Goal: Task Accomplishment & Management: Use online tool/utility

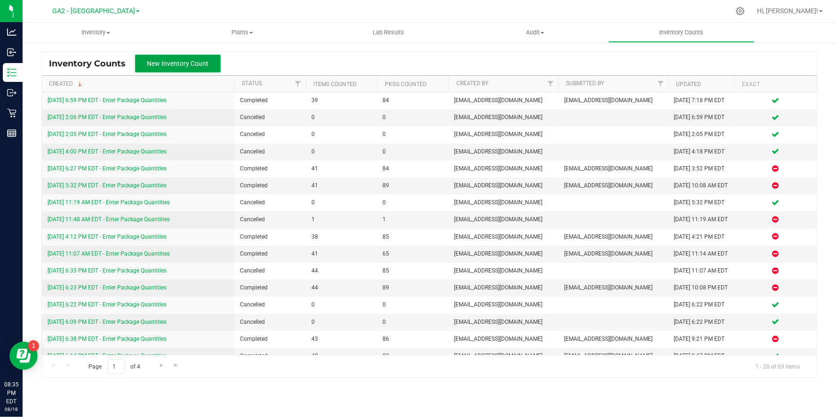
click at [182, 71] on button "New Inventory Count" at bounding box center [178, 64] width 86 height 18
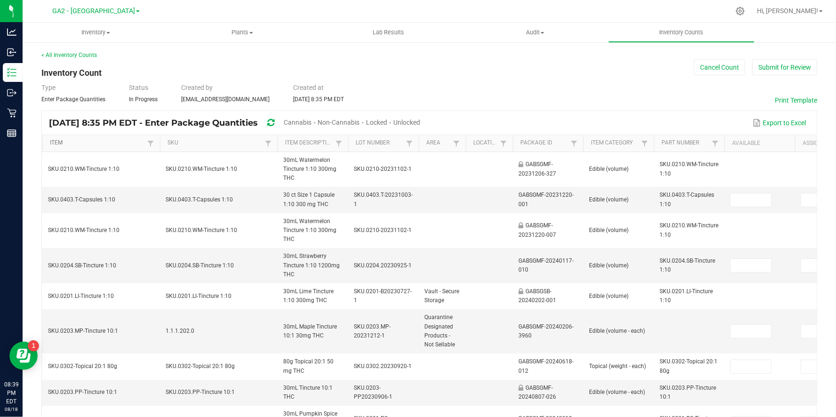
click at [121, 141] on link "Item" at bounding box center [97, 143] width 95 height 8
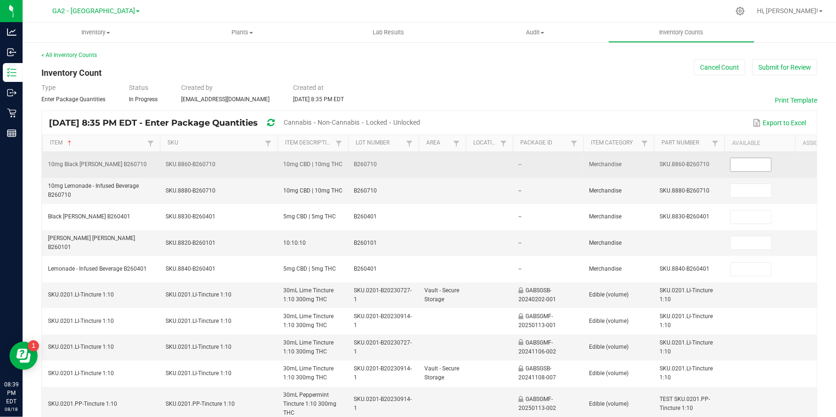
click at [758, 159] on input at bounding box center [750, 164] width 40 height 13
type input "91"
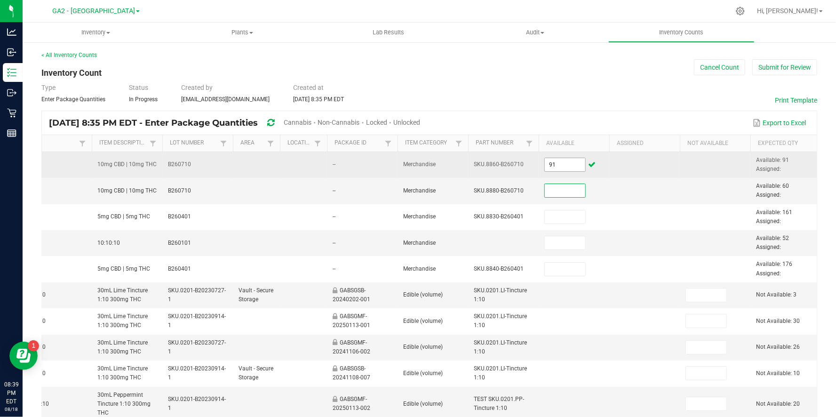
scroll to position [0, 213]
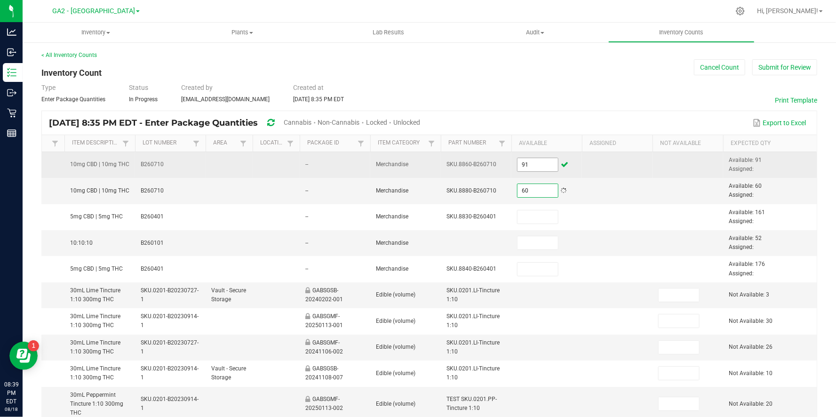
type input "60"
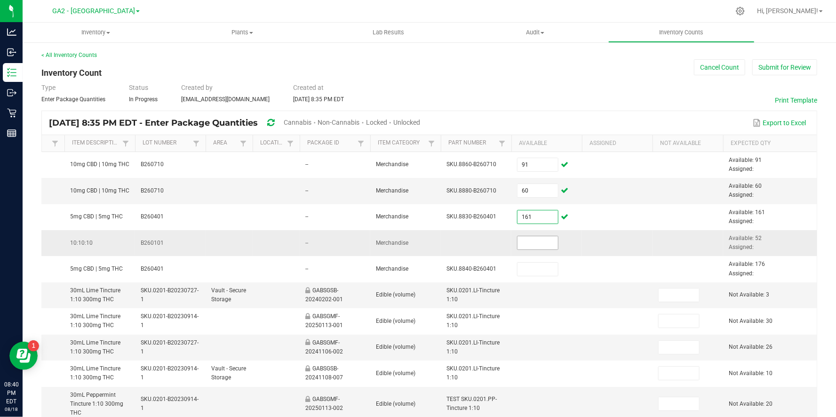
type input "161"
click at [544, 237] on input at bounding box center [537, 242] width 40 height 13
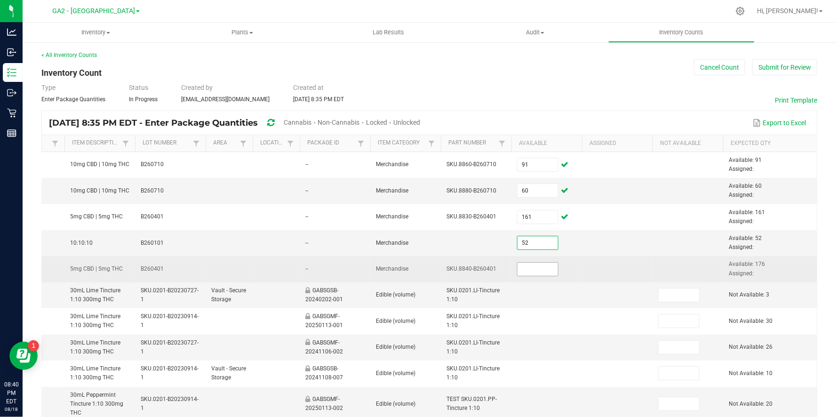
type input "52"
click at [540, 269] on input at bounding box center [537, 268] width 40 height 13
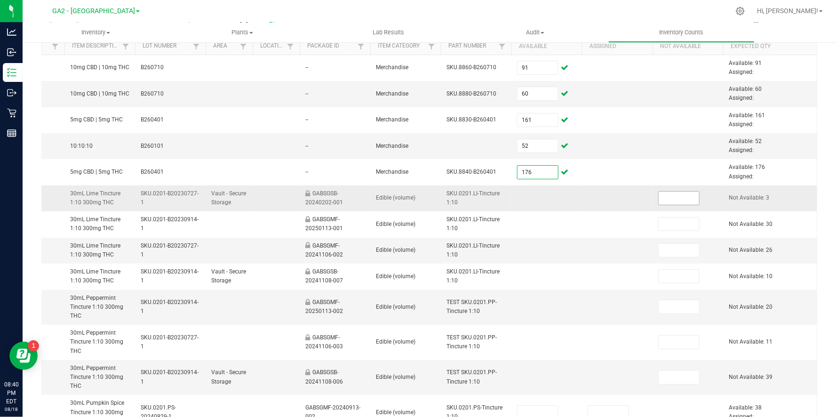
type input "176"
click at [675, 198] on input at bounding box center [678, 197] width 40 height 13
click at [680, 249] on input at bounding box center [678, 250] width 40 height 13
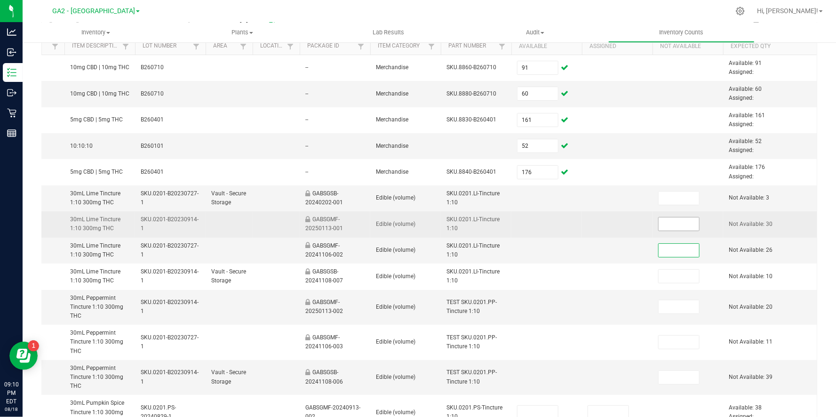
click at [668, 221] on input at bounding box center [678, 223] width 40 height 13
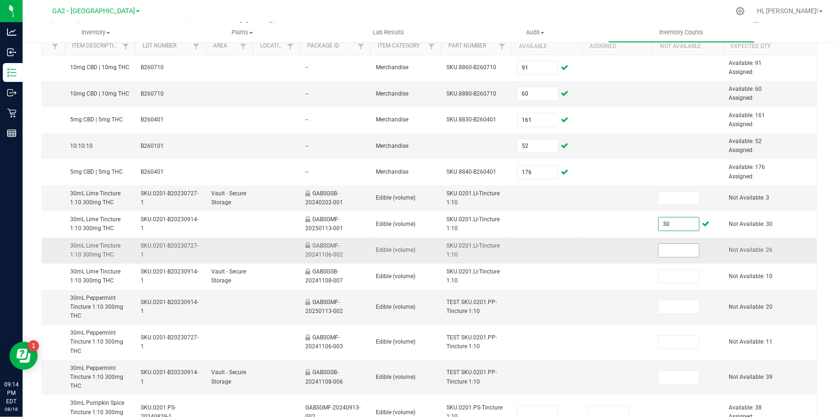
type input "30"
click at [684, 244] on input at bounding box center [678, 250] width 40 height 13
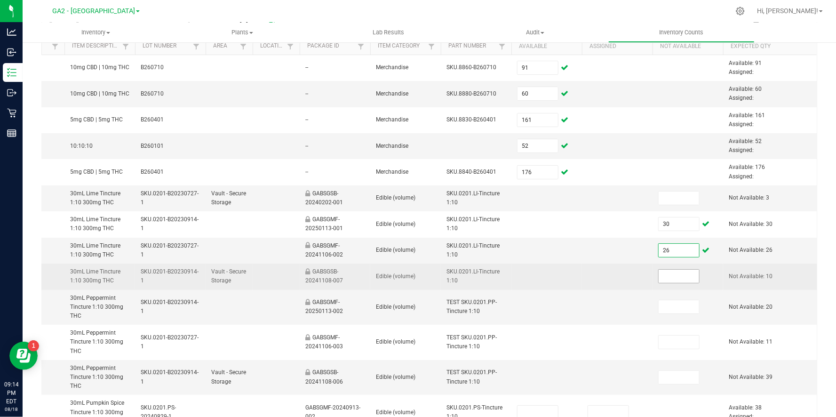
type input "26"
click at [678, 281] on input at bounding box center [678, 275] width 40 height 13
type input "10"
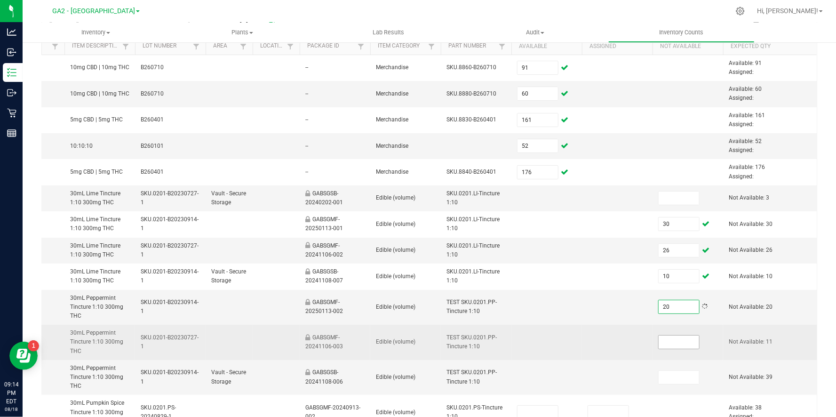
type input "20"
click at [674, 337] on input at bounding box center [678, 341] width 40 height 13
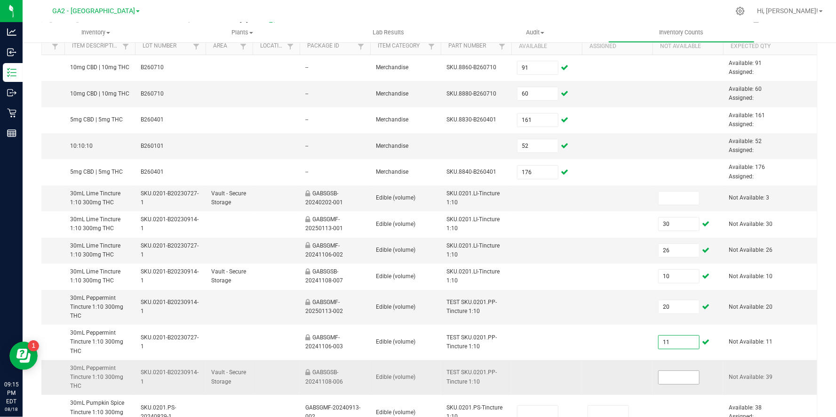
type input "11"
click at [679, 378] on input at bounding box center [678, 377] width 40 height 13
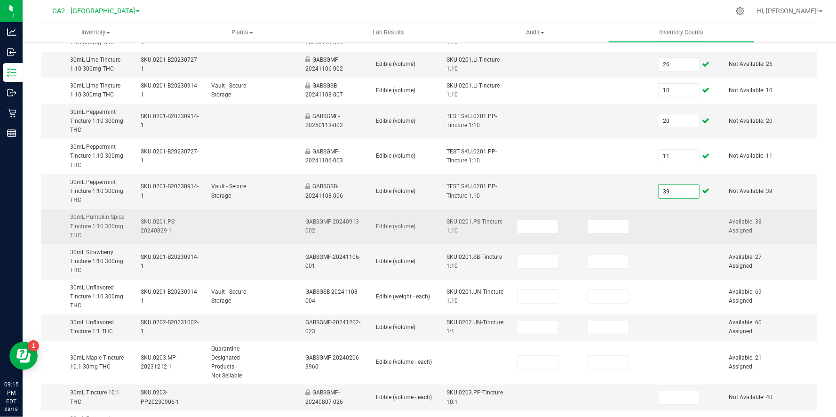
scroll to position [283, 0]
type input "39"
click at [676, 217] on td at bounding box center [687, 225] width 71 height 35
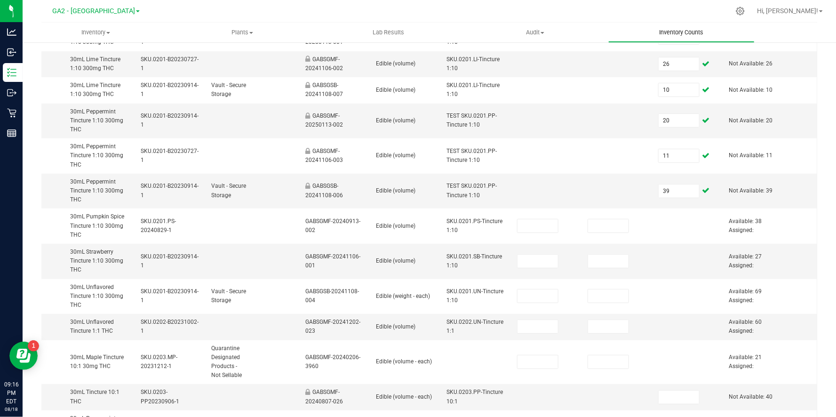
click at [670, 33] on span "Inventory Counts" at bounding box center [681, 32] width 70 height 8
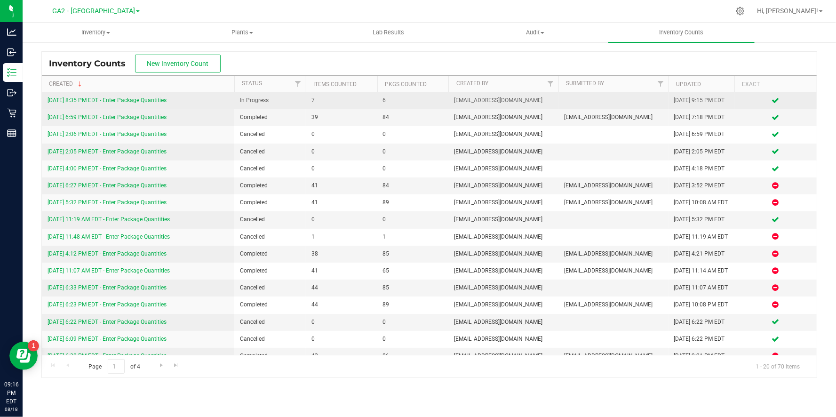
click at [138, 103] on link "[DATE] 8:35 PM EDT - Enter Package Quantities" at bounding box center [106, 100] width 119 height 7
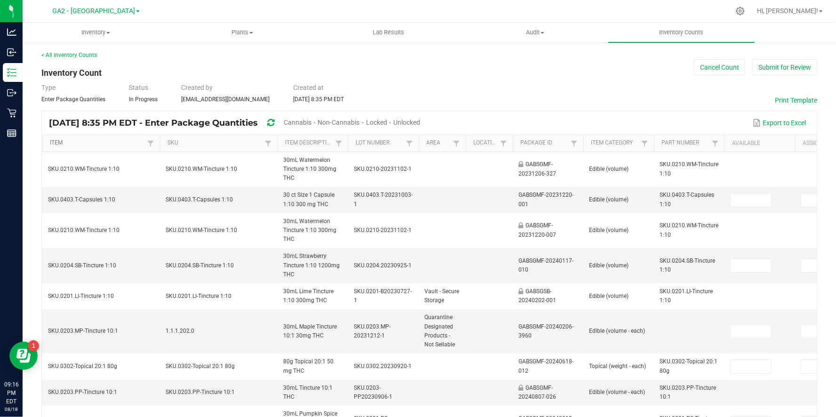
click at [113, 143] on link "Item" at bounding box center [97, 143] width 95 height 8
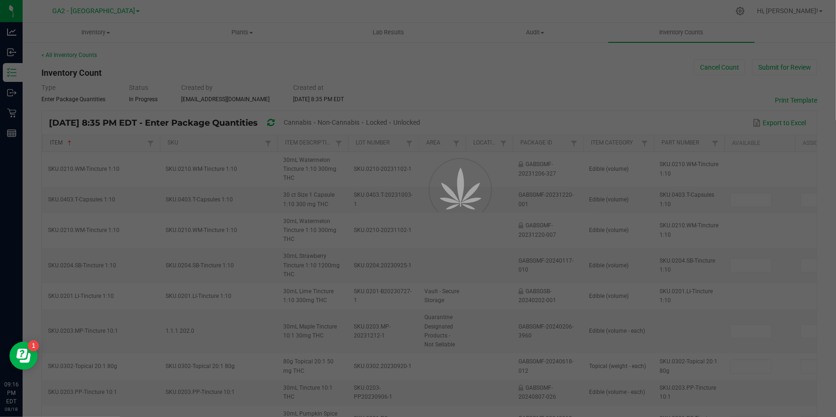
type input "60"
type input "52"
type input "26"
type input "20"
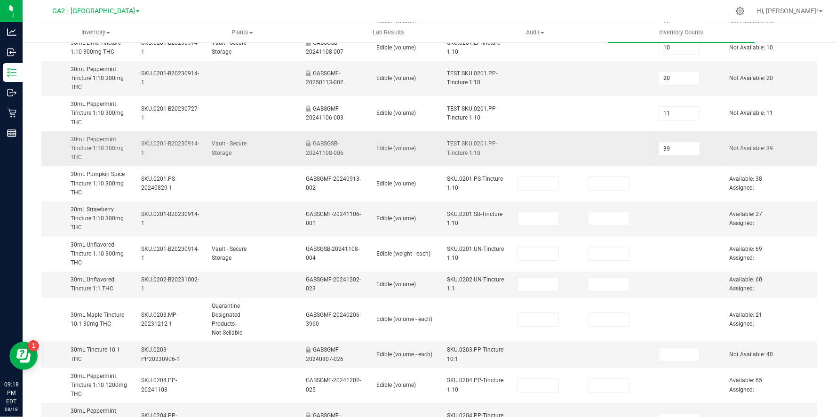
scroll to position [330, 0]
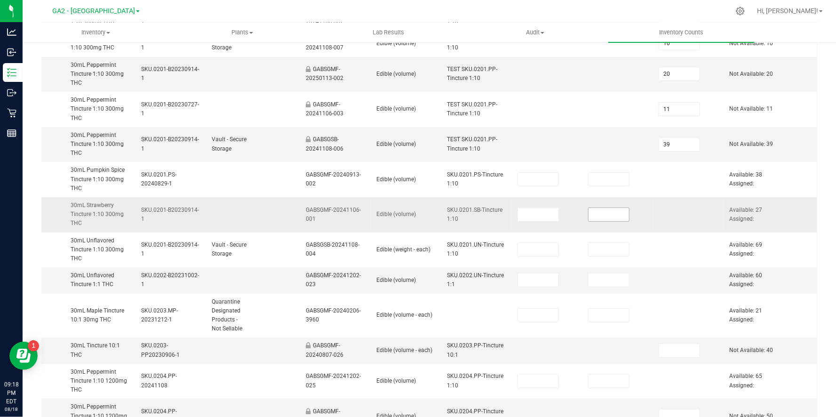
click at [594, 215] on input at bounding box center [608, 214] width 40 height 13
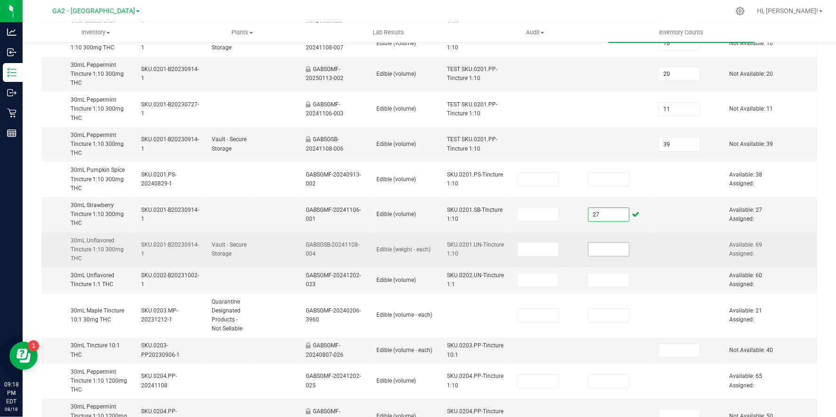
type input "27"
click at [605, 250] on input at bounding box center [608, 249] width 40 height 13
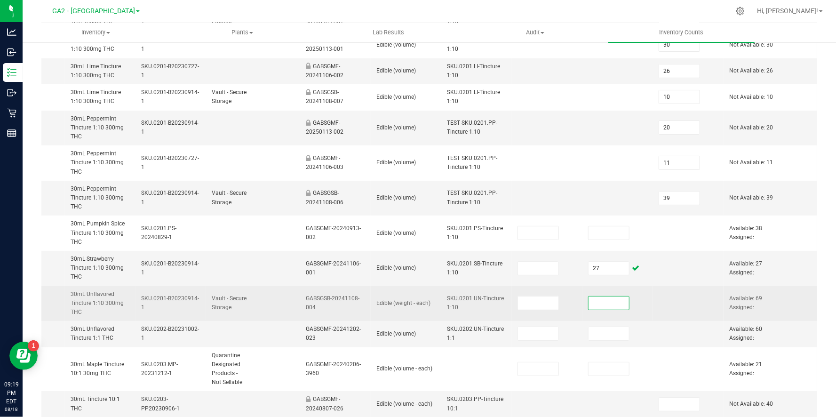
scroll to position [277, 0]
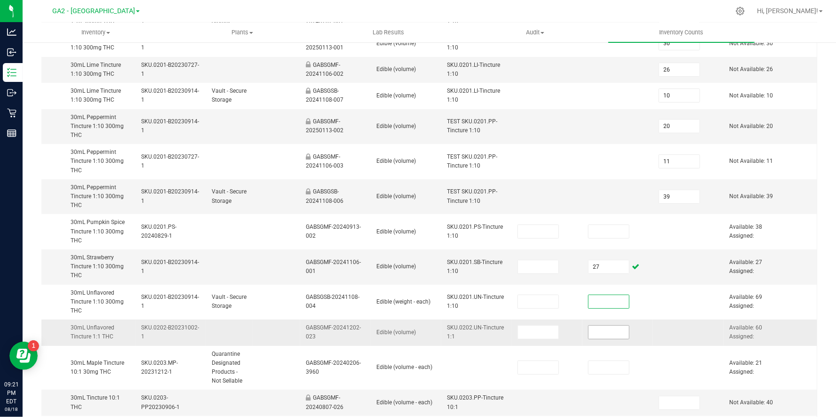
click at [616, 337] on input at bounding box center [608, 331] width 40 height 13
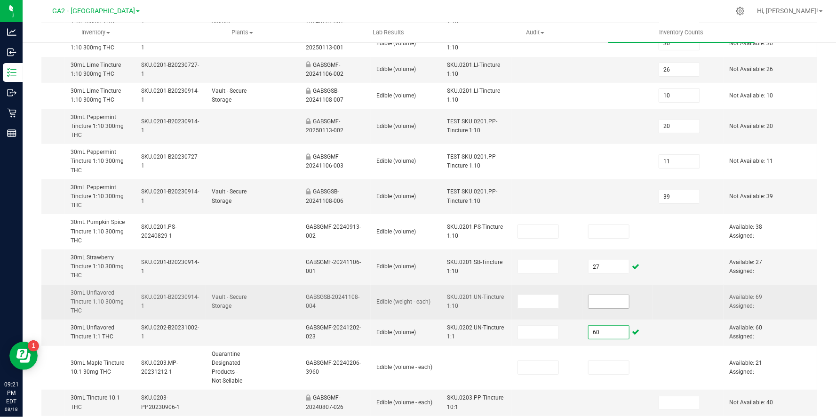
type input "60"
click at [594, 295] on input at bounding box center [608, 301] width 40 height 13
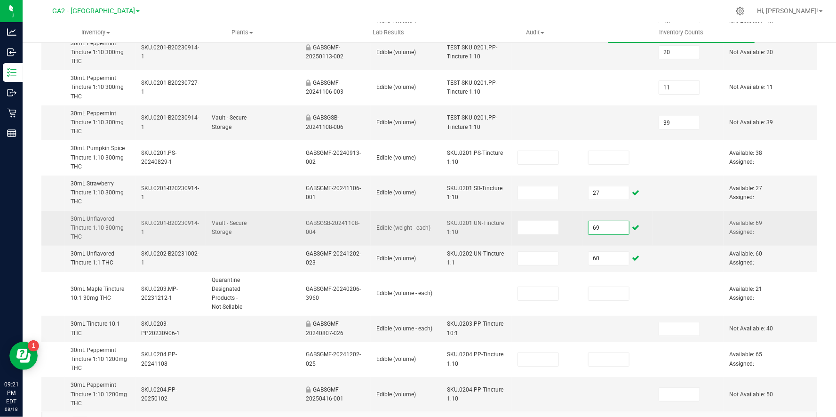
scroll to position [379, 0]
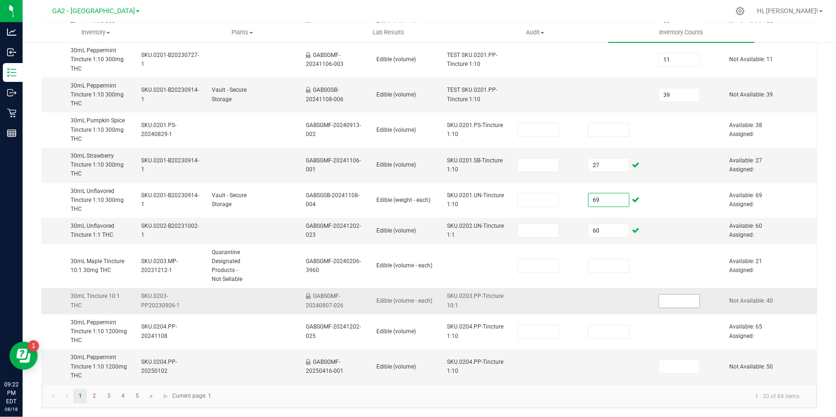
type input "69"
click at [678, 299] on input at bounding box center [679, 300] width 40 height 13
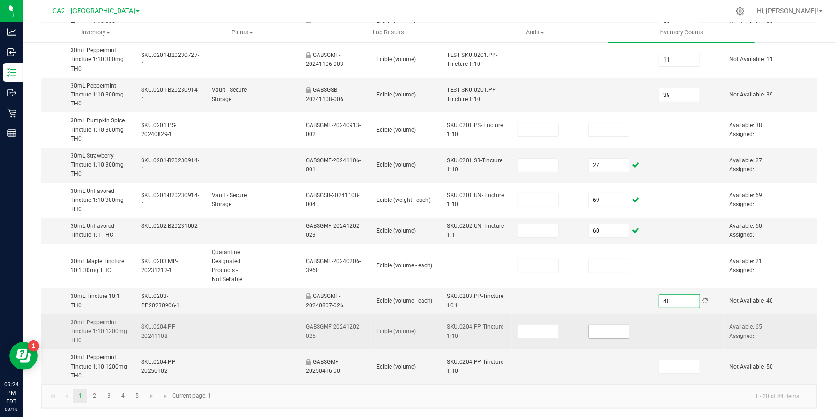
type input "40"
click at [601, 329] on input at bounding box center [608, 331] width 40 height 13
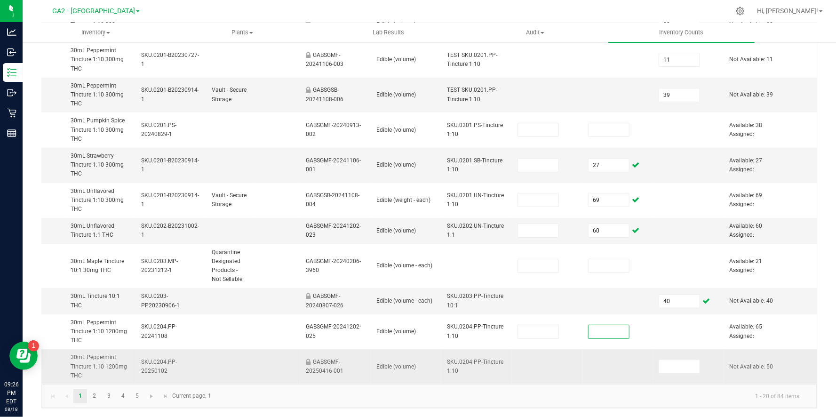
click at [650, 371] on td at bounding box center [617, 366] width 71 height 35
click at [681, 349] on td at bounding box center [688, 366] width 71 height 35
click at [684, 361] on input at bounding box center [679, 366] width 40 height 13
type input "50"
click at [99, 399] on link "2" at bounding box center [94, 396] width 14 height 14
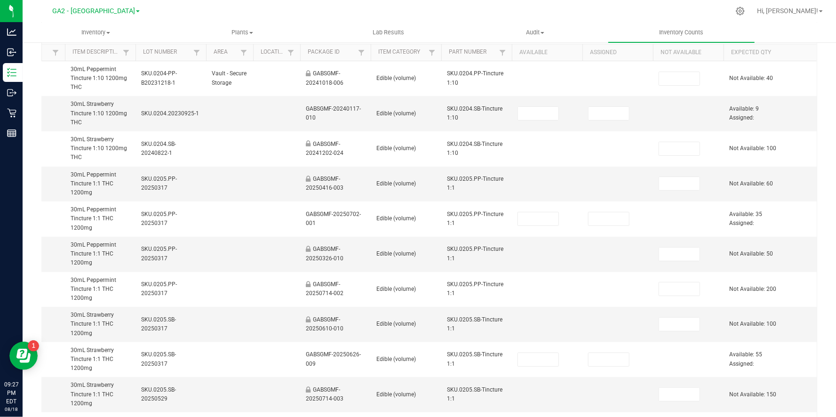
scroll to position [0, 0]
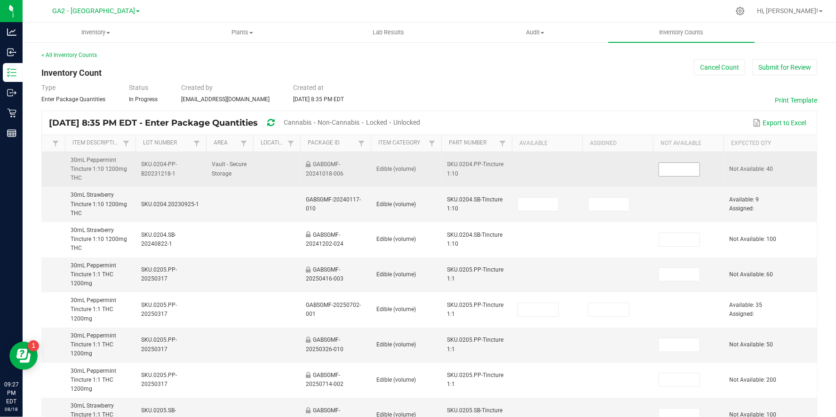
click at [668, 173] on input at bounding box center [679, 169] width 40 height 13
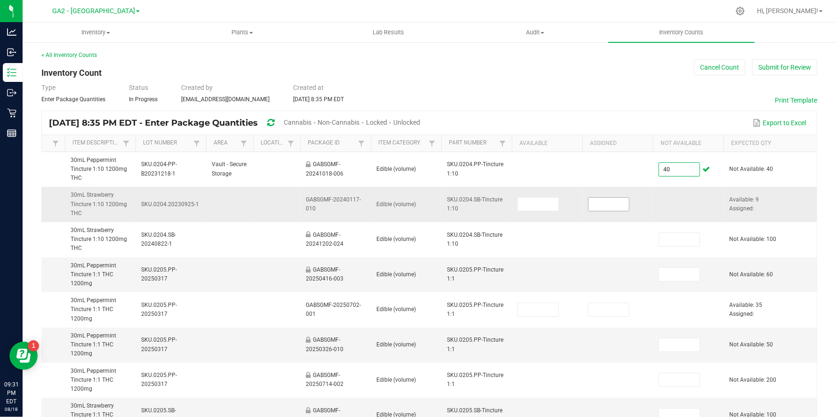
type input "40"
click at [612, 204] on input at bounding box center [608, 203] width 40 height 13
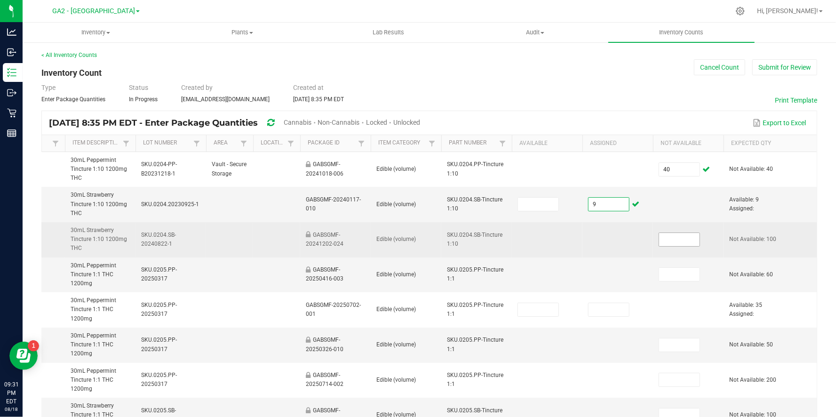
type input "9"
click at [686, 236] on input at bounding box center [679, 239] width 40 height 13
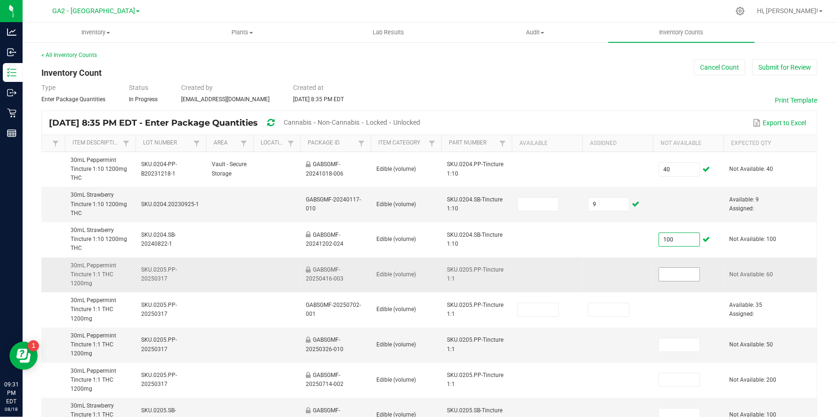
type input "100"
click at [674, 273] on input at bounding box center [679, 274] width 40 height 13
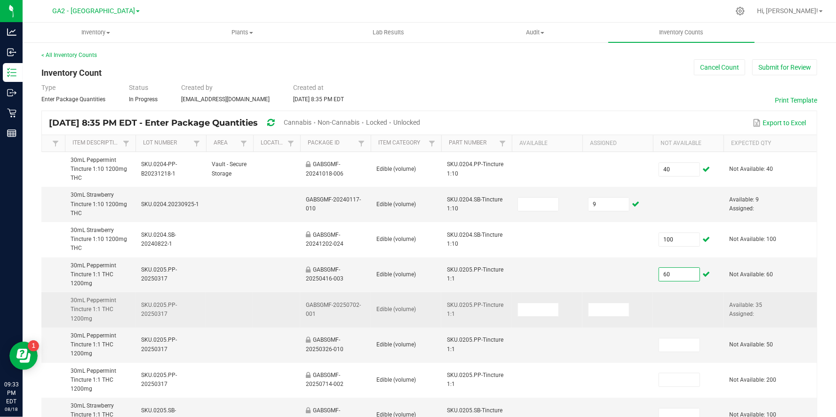
type input "60"
click at [616, 301] on td at bounding box center [617, 309] width 71 height 35
click at [613, 308] on input at bounding box center [608, 309] width 40 height 13
click at [616, 310] on input at bounding box center [608, 309] width 40 height 13
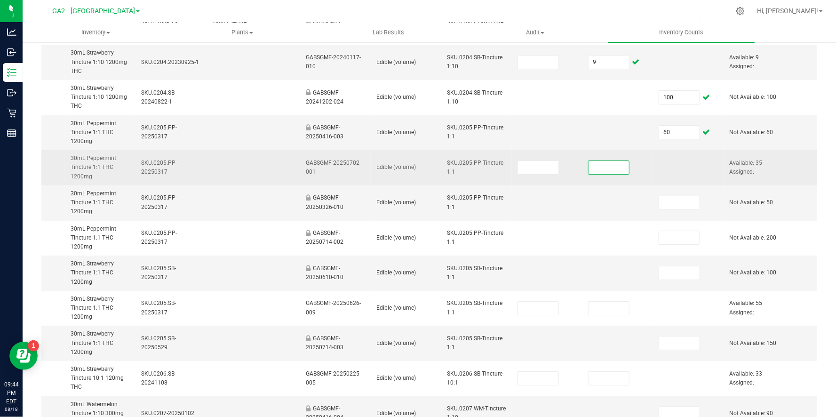
scroll to position [144, 0]
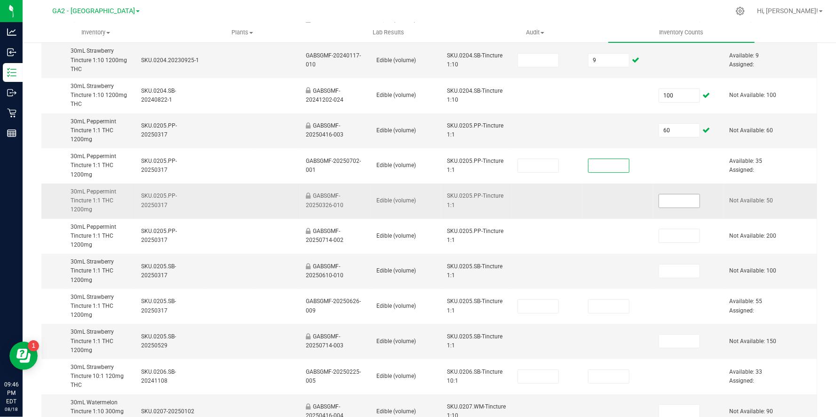
click at [683, 204] on input at bounding box center [679, 200] width 40 height 13
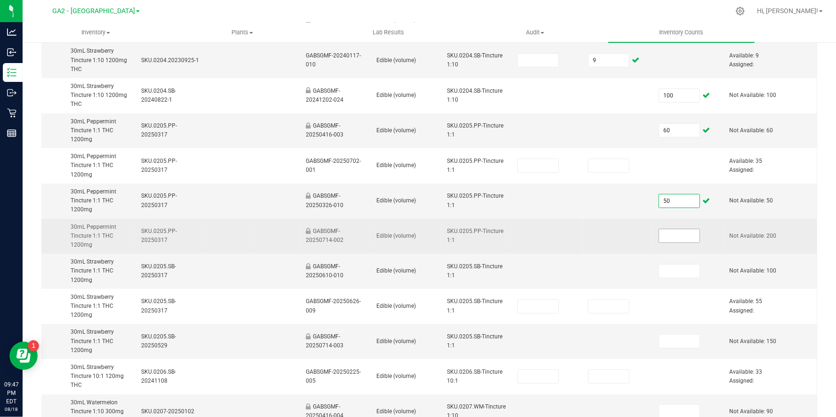
type input "50"
click at [667, 237] on input at bounding box center [679, 235] width 40 height 13
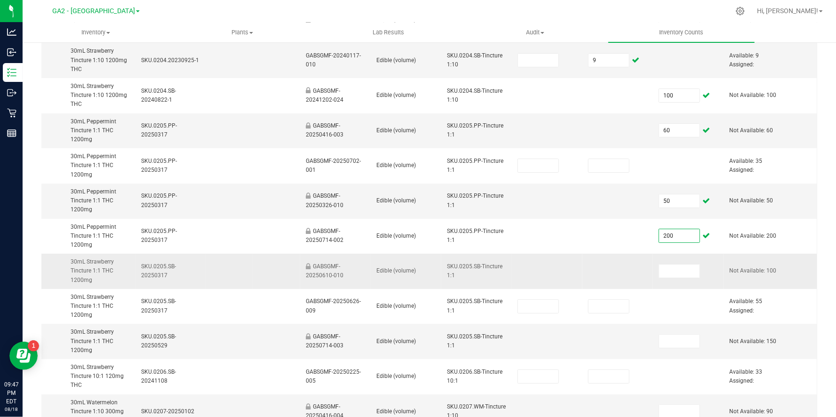
type input "200"
click at [666, 277] on td at bounding box center [688, 270] width 71 height 35
click at [686, 268] on input at bounding box center [679, 270] width 40 height 13
type input "100"
click at [684, 334] on input at bounding box center [679, 340] width 40 height 13
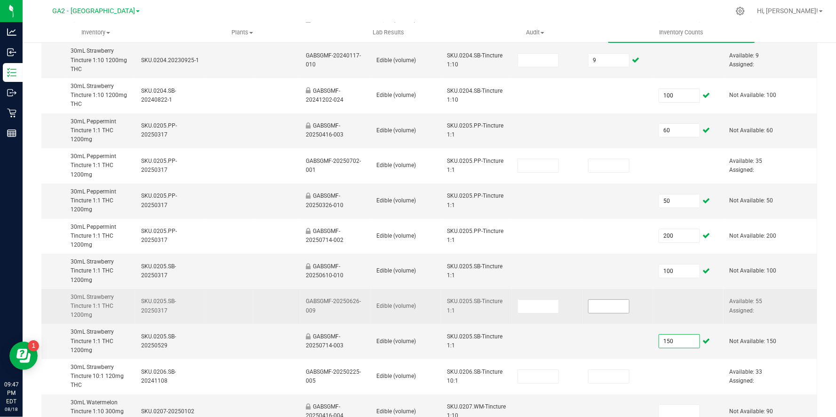
type input "150"
click at [600, 304] on input at bounding box center [608, 306] width 40 height 13
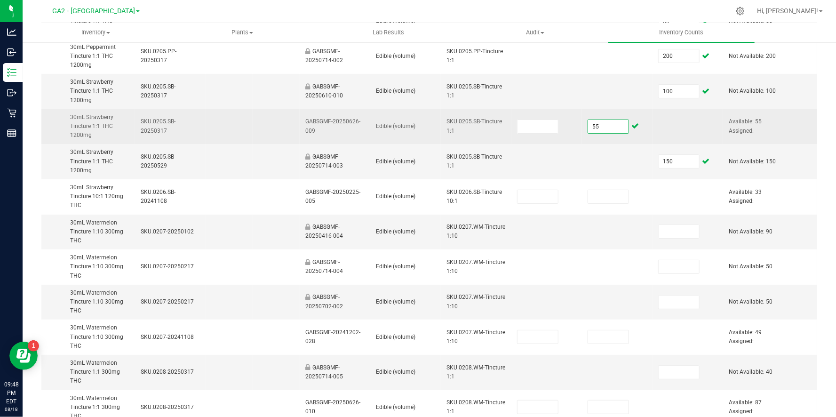
scroll to position [0, 213]
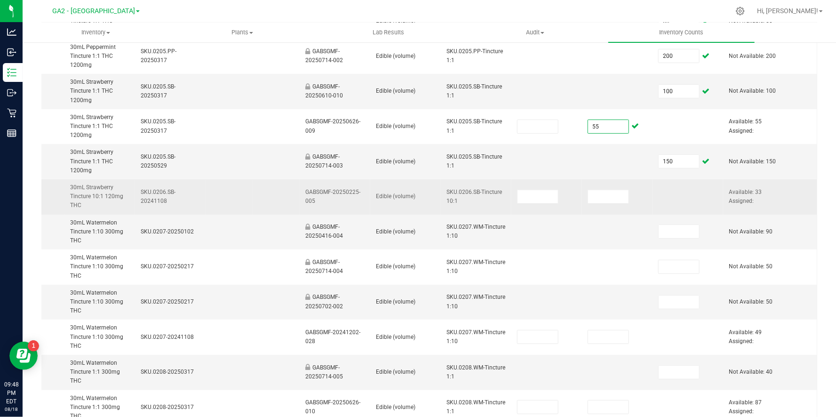
type input "55"
click at [600, 204] on td at bounding box center [617, 196] width 71 height 35
click at [599, 201] on input at bounding box center [608, 196] width 40 height 13
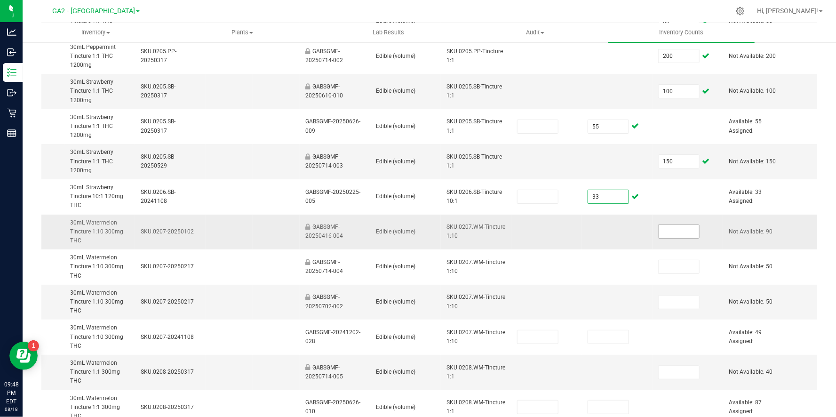
type input "33"
click at [674, 228] on input at bounding box center [678, 231] width 40 height 13
type input "90"
type input "50"
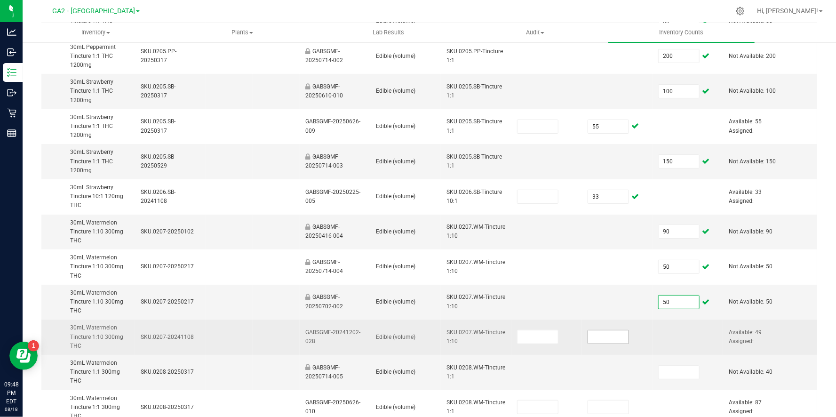
type input "50"
click at [603, 332] on input at bounding box center [608, 336] width 40 height 13
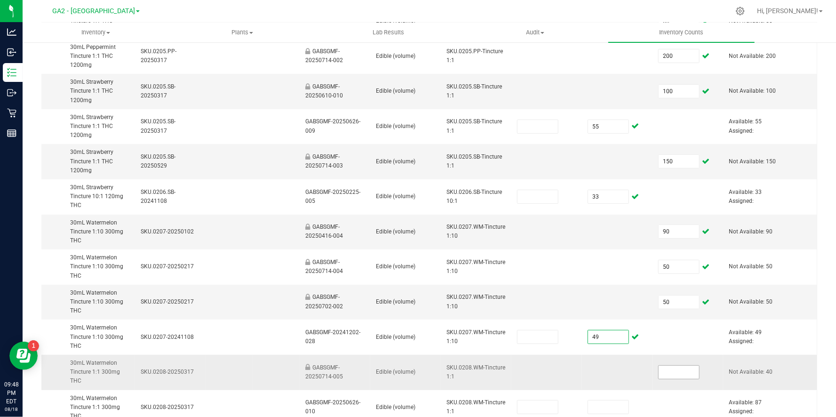
type input "49"
click at [667, 371] on input at bounding box center [678, 371] width 40 height 13
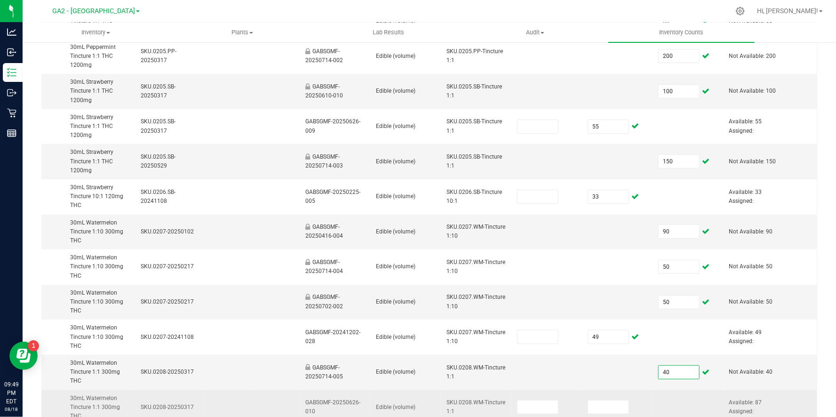
type input "40"
click at [659, 405] on td at bounding box center [687, 407] width 71 height 35
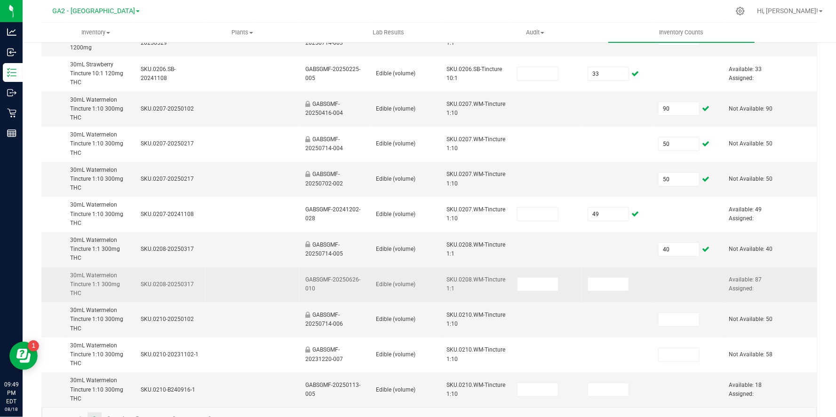
scroll to position [469, 0]
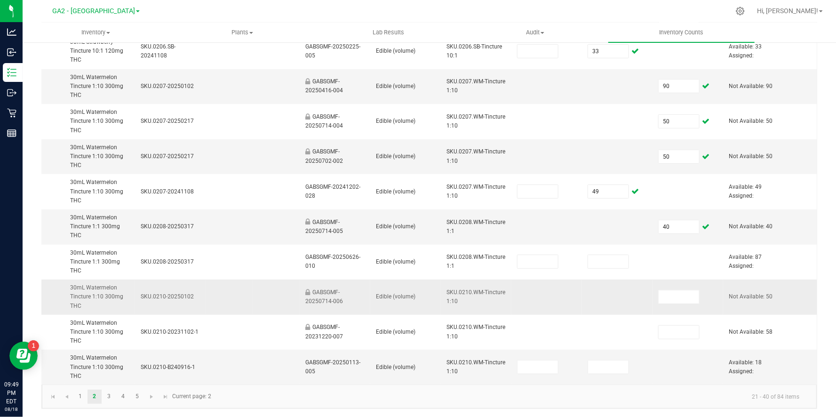
click at [595, 280] on td at bounding box center [617, 296] width 71 height 35
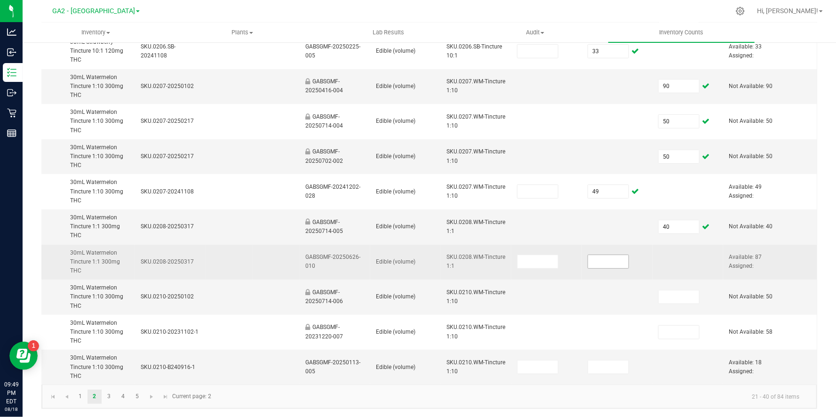
click at [606, 262] on input at bounding box center [608, 261] width 40 height 13
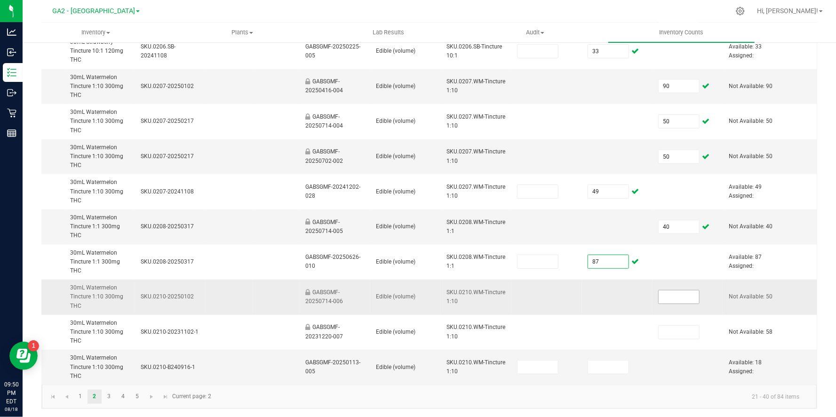
type input "87"
click at [692, 297] on input at bounding box center [678, 296] width 40 height 13
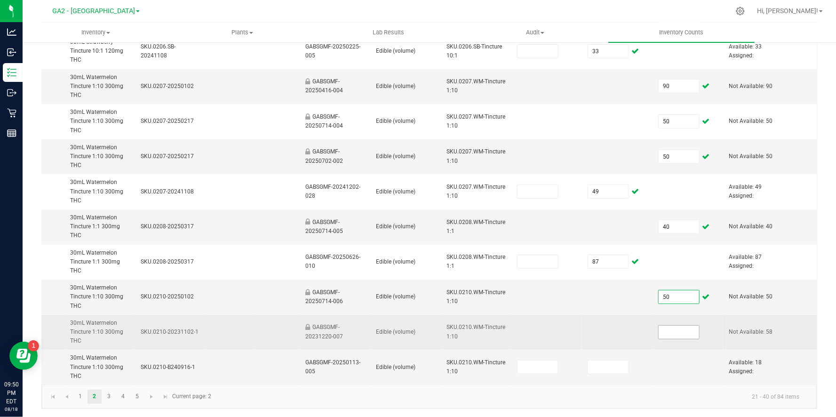
type input "50"
click at [673, 330] on input at bounding box center [678, 331] width 40 height 13
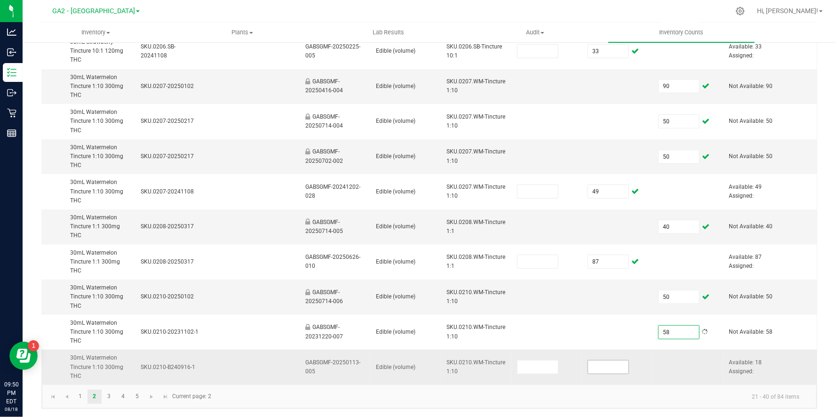
type input "58"
click at [612, 371] on input at bounding box center [608, 366] width 40 height 13
type input "18"
click at [109, 392] on link "3" at bounding box center [109, 396] width 14 height 14
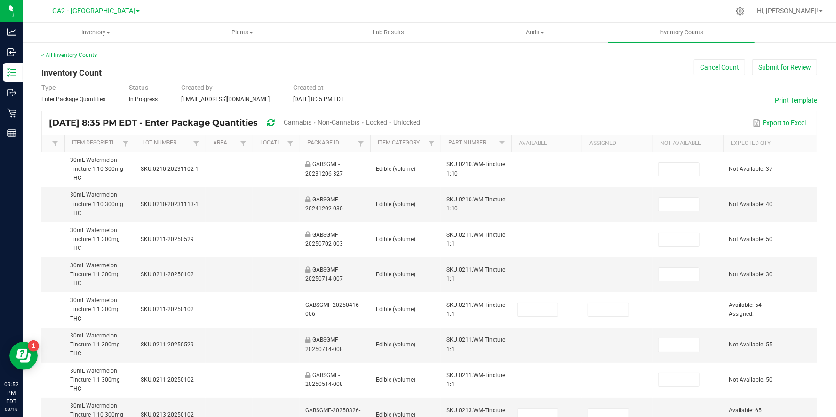
scroll to position [0, 213]
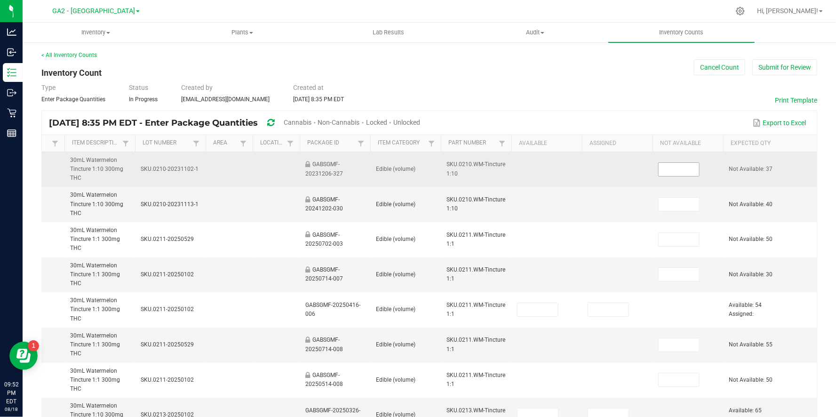
click at [669, 165] on input at bounding box center [678, 169] width 40 height 13
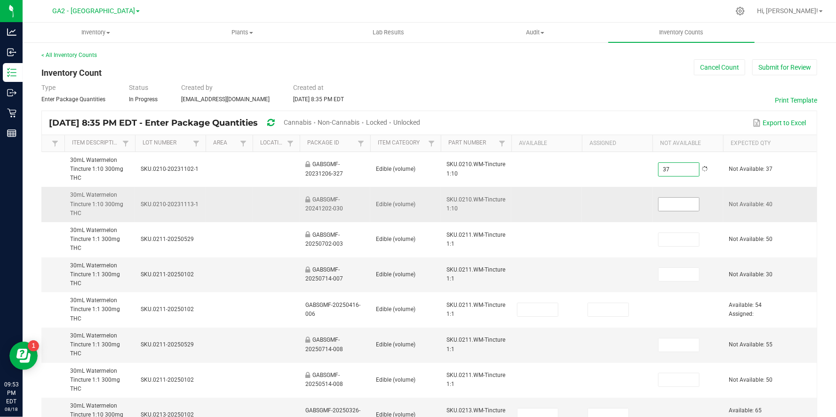
type input "37"
click at [678, 202] on input at bounding box center [678, 203] width 40 height 13
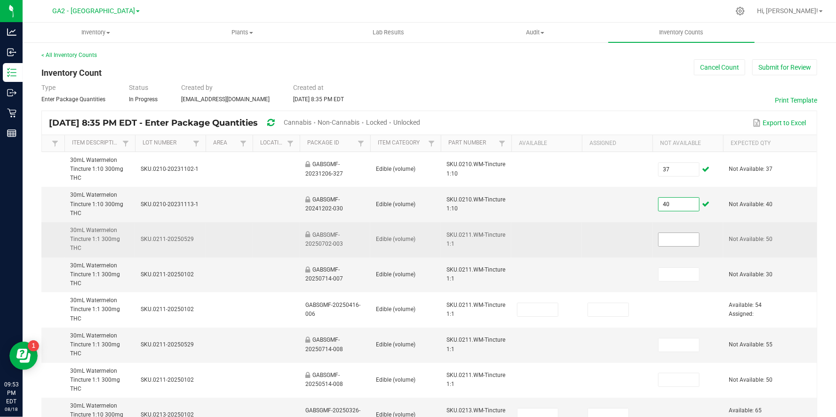
type input "40"
click at [667, 233] on input at bounding box center [678, 239] width 40 height 13
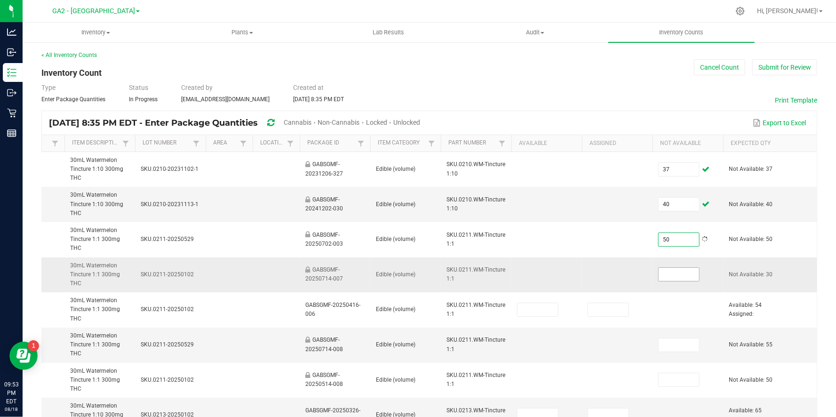
type input "50"
click at [674, 274] on input at bounding box center [678, 274] width 40 height 13
